Goal: Find specific fact: Find contact information

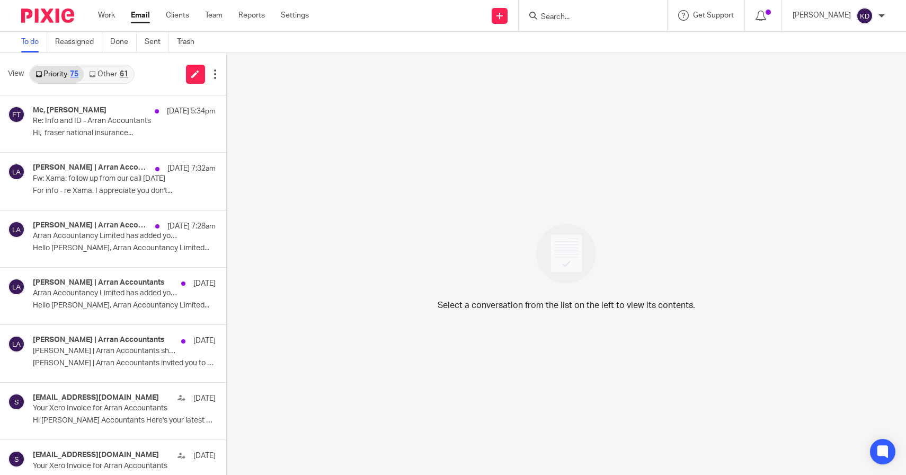
click at [635, 16] on input "Search" at bounding box center [587, 18] width 95 height 10
click at [635, 15] on input "Search" at bounding box center [587, 18] width 95 height 10
paste input "[EMAIL_ADDRESS][DOMAIN_NAME]"
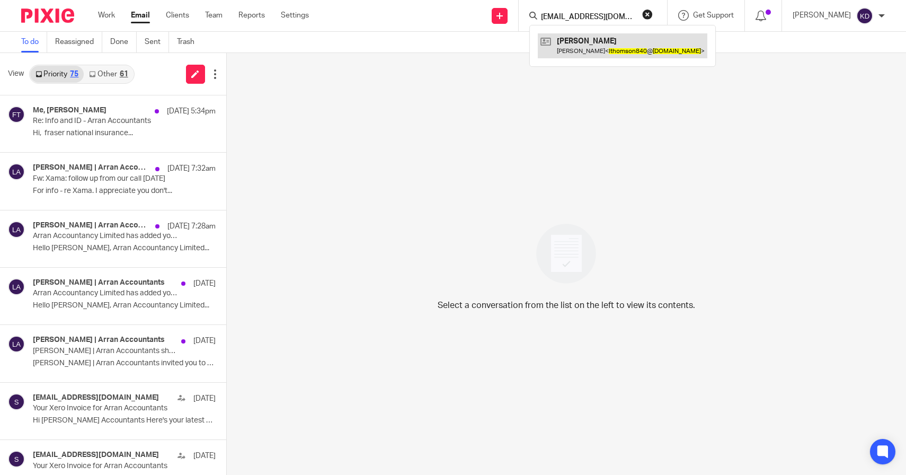
type input "[EMAIL_ADDRESS][DOMAIN_NAME]"
click at [626, 34] on link at bounding box center [623, 45] width 170 height 24
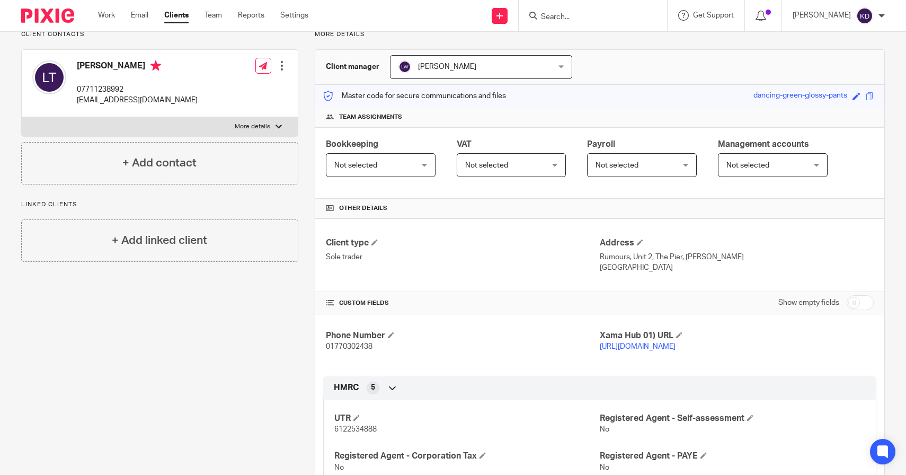
scroll to position [253, 0]
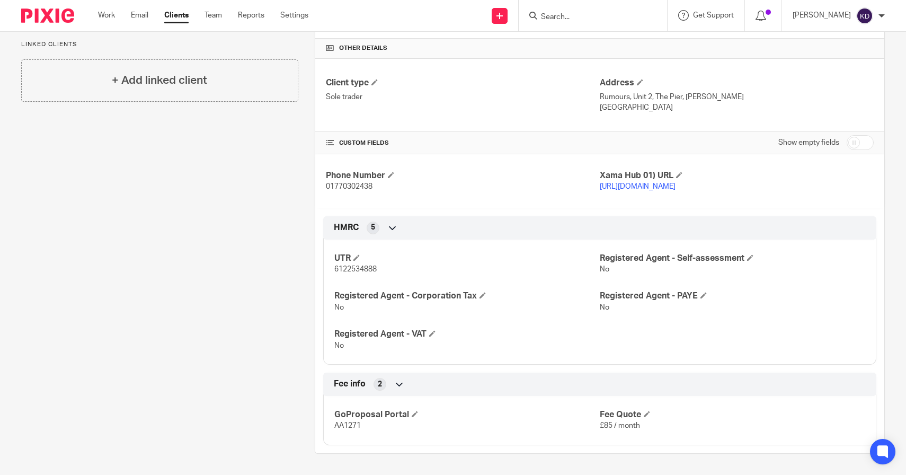
click at [374, 268] on span "6122534888" at bounding box center [355, 268] width 42 height 7
click at [374, 269] on span "6122534888" at bounding box center [355, 268] width 42 height 7
click at [359, 269] on span "6122534888" at bounding box center [355, 268] width 42 height 7
copy span "6122534888"
